Goal: Transaction & Acquisition: Purchase product/service

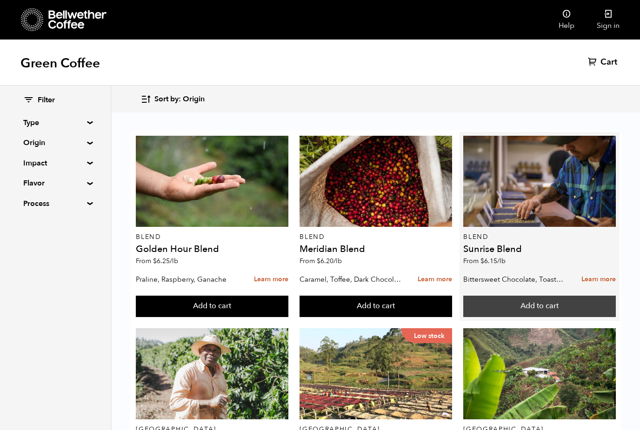
click at [522, 308] on button "Add to cart" at bounding box center [539, 306] width 153 height 21
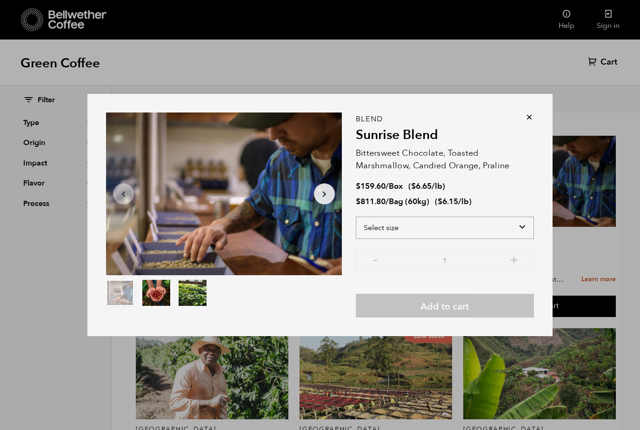
select select "bag-3"
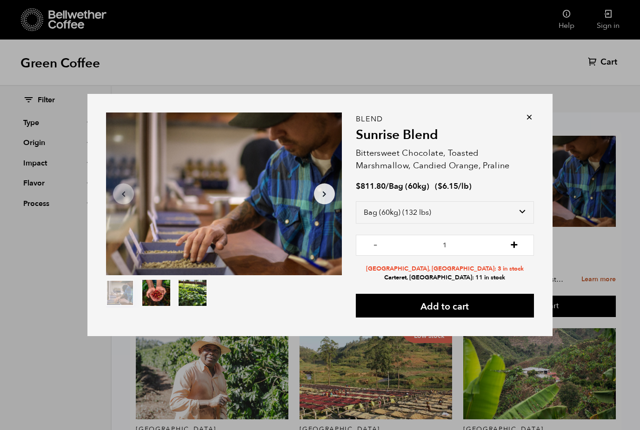
click at [514, 245] on button "+" at bounding box center [514, 243] width 12 height 9
click at [516, 245] on button "+" at bounding box center [514, 243] width 12 height 9
click at [374, 242] on button "-" at bounding box center [376, 243] width 12 height 9
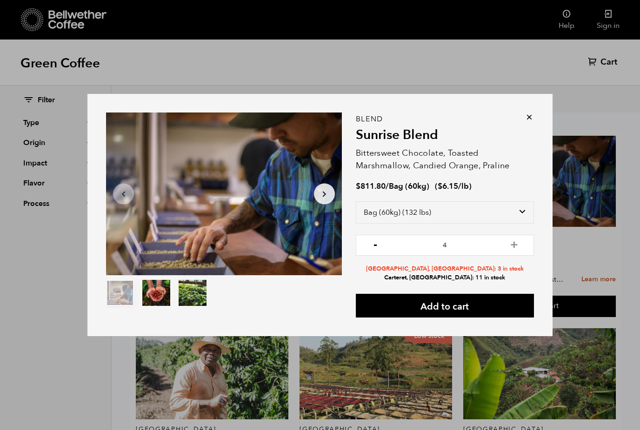
click at [374, 241] on button "-" at bounding box center [376, 243] width 12 height 9
click at [515, 241] on button "+" at bounding box center [514, 243] width 12 height 9
click at [376, 242] on button "-" at bounding box center [376, 243] width 12 height 9
type input "3"
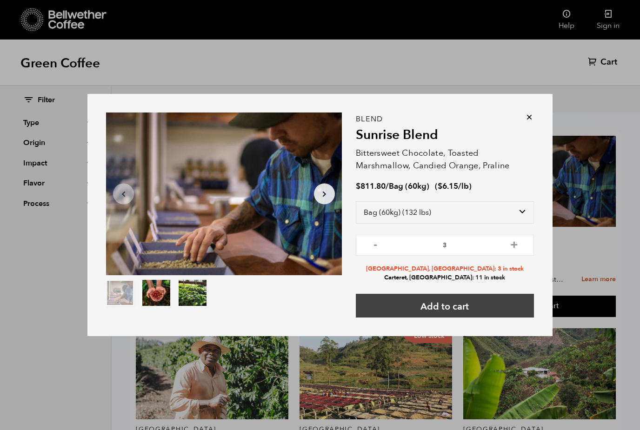
click at [466, 308] on button "Add to cart" at bounding box center [445, 306] width 178 height 24
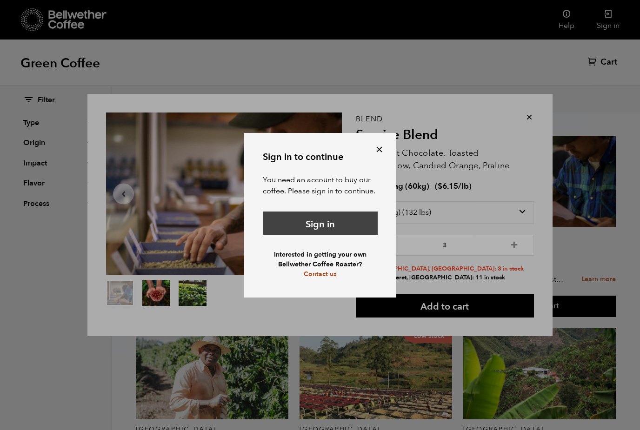
click at [324, 225] on link "Sign in" at bounding box center [320, 224] width 115 height 24
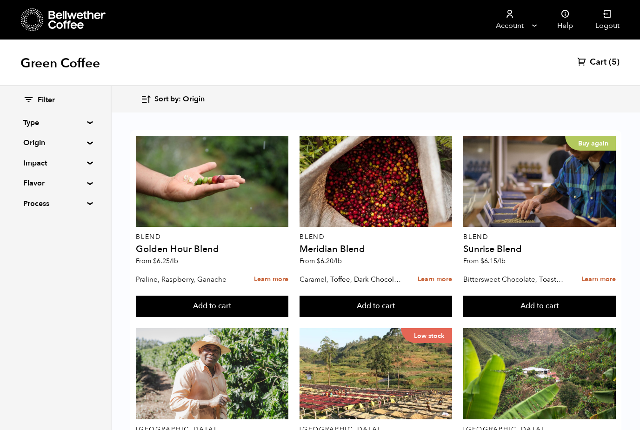
click at [604, 57] on span "Cart" at bounding box center [598, 62] width 17 height 11
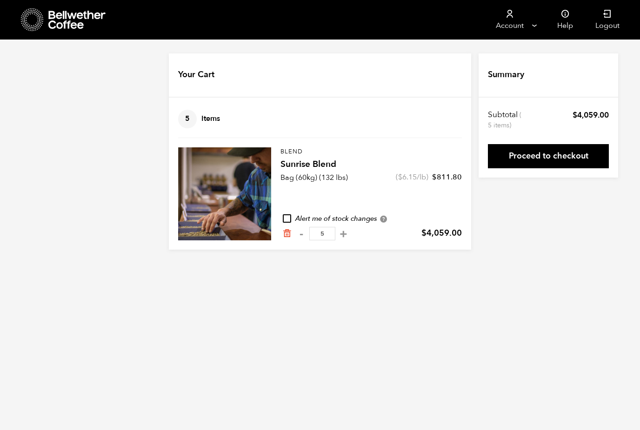
click at [564, 160] on link "Proceed to checkout" at bounding box center [548, 156] width 121 height 24
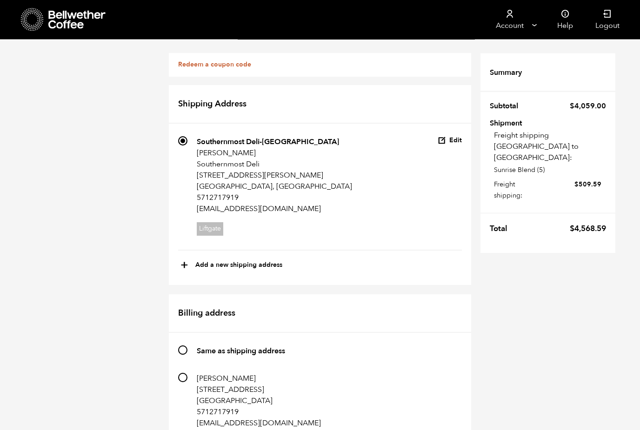
scroll to position [86, 0]
click at [183, 373] on input "195 [PERSON_NAME] [STREET_ADDRESS] [GEOGRAPHIC_DATA] 5712717919 [EMAIL_ADDRESS]…" at bounding box center [182, 377] width 9 height 9
radio input "true"
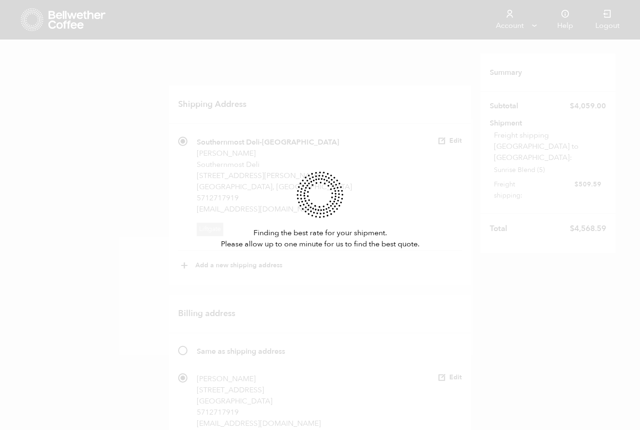
click at [178, 263] on div "Finding the best rate for your shipment. Please allow up to one minute for us t…" at bounding box center [320, 215] width 640 height 430
click at [188, 263] on div "Finding the best rate for your shipment. Please allow up to one minute for us t…" at bounding box center [320, 215] width 640 height 430
click at [151, 253] on div "Finding the best rate for your shipment. Please allow up to one minute for us t…" at bounding box center [320, 215] width 640 height 430
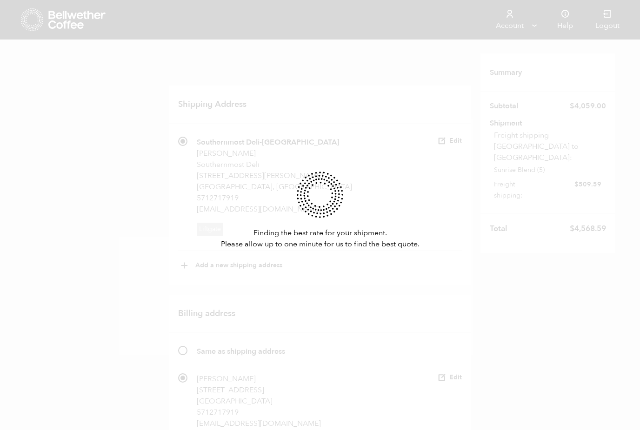
click at [119, 176] on div "Finding the best rate for your shipment. Please allow up to one minute for us t…" at bounding box center [320, 215] width 640 height 430
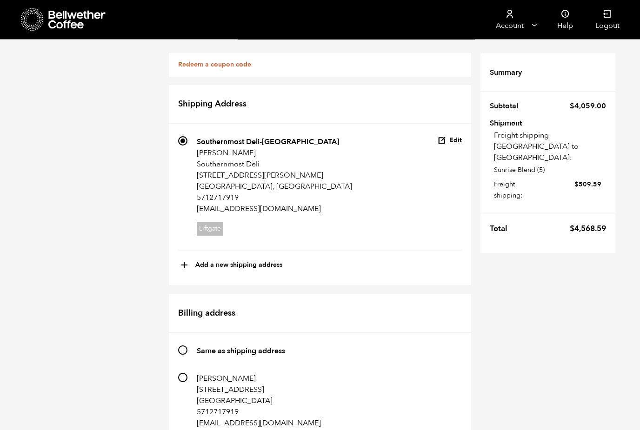
scroll to position [101, 0]
click at [183, 346] on input "Same as shipping address" at bounding box center [182, 350] width 9 height 9
radio input "true"
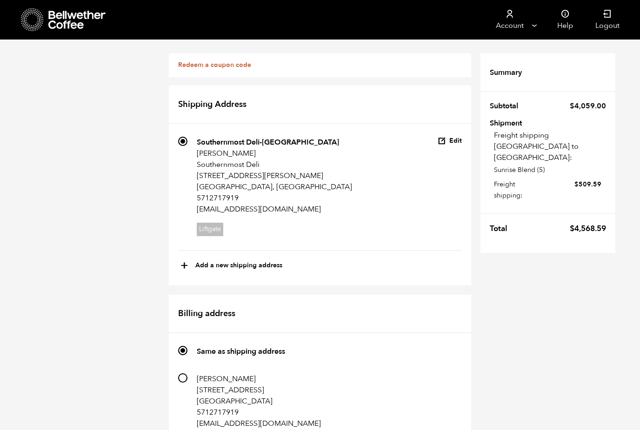
checkbox input "true"
radio input "true"
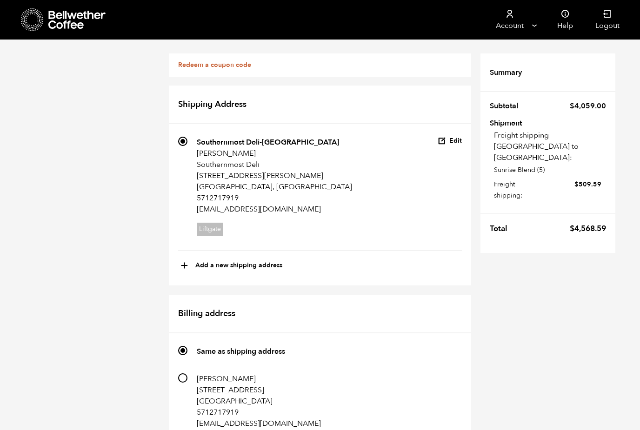
radio input "true"
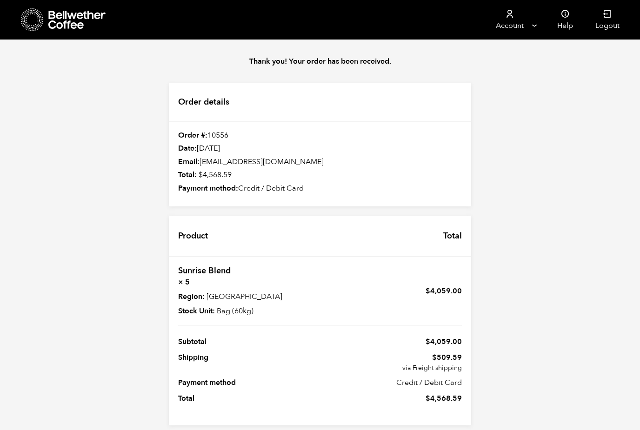
scroll to position [9, 0]
